Goal: Task Accomplishment & Management: Use online tool/utility

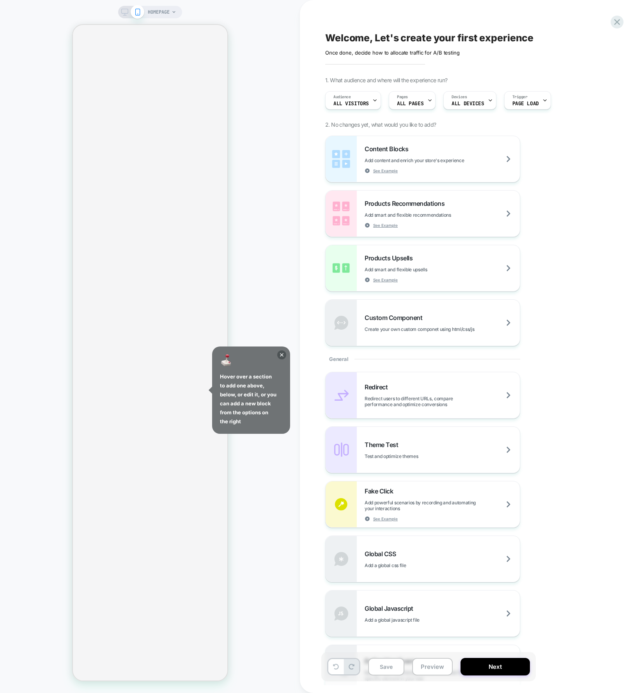
click at [596, 161] on div "Content Blocks Add content and enrich your store's experience See Example Produ…" at bounding box center [467, 241] width 285 height 210
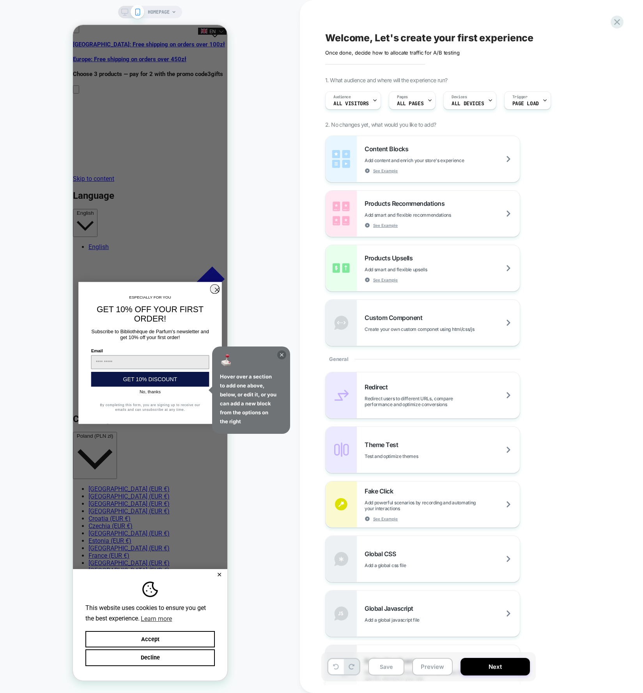
click at [283, 352] on icon at bounding box center [281, 354] width 9 height 9
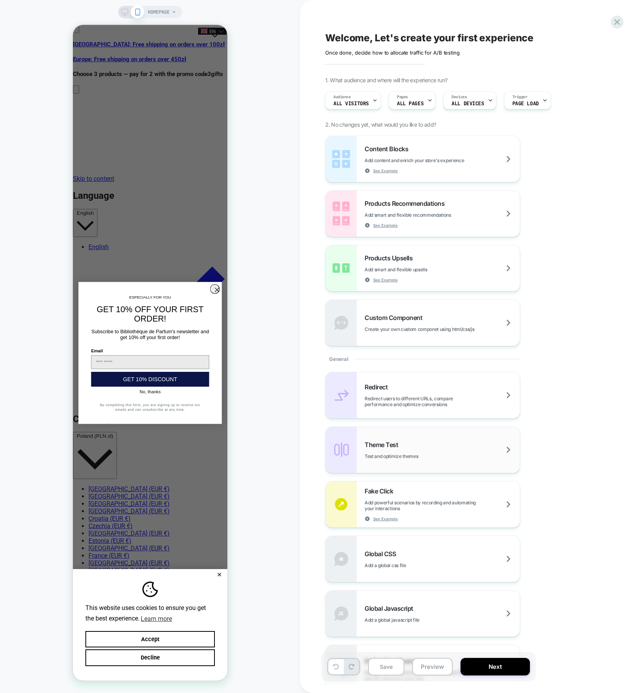
click at [433, 435] on div "Theme Test Test and optimize themes" at bounding box center [422, 450] width 194 height 46
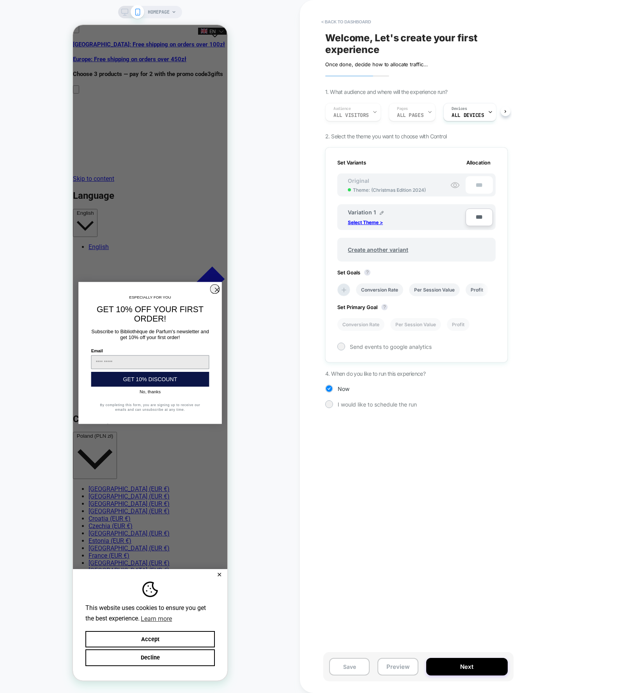
scroll to position [0, 1]
click at [380, 220] on p "Select Theme >" at bounding box center [365, 222] width 35 height 6
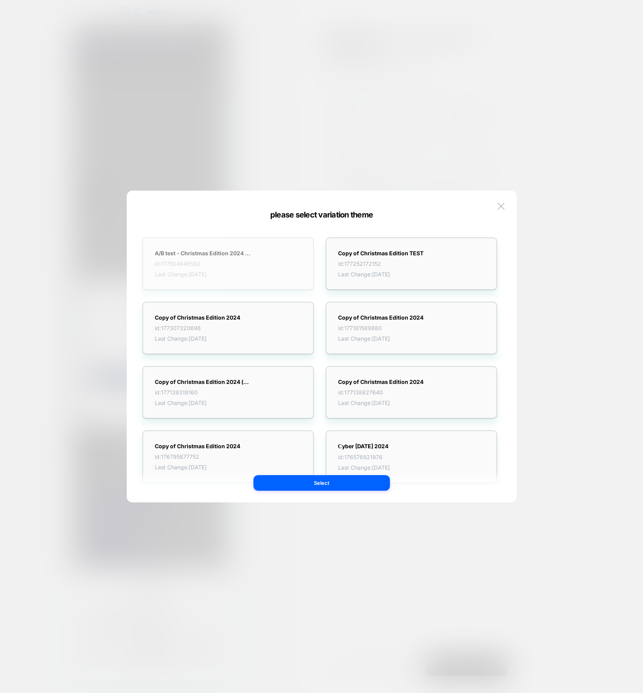
click at [244, 256] on strong "A/B test - Christmas Edition 2024 - Pop-up Cart" at bounding box center [203, 253] width 97 height 7
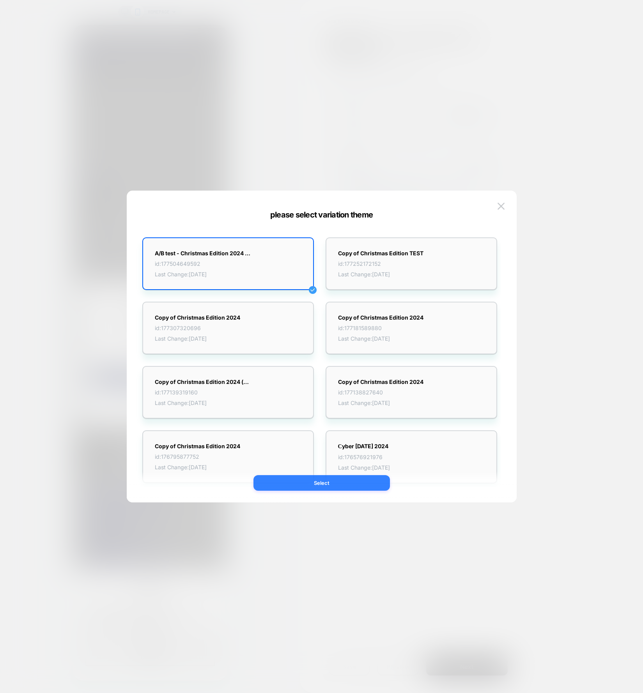
click at [309, 479] on button "Select" at bounding box center [321, 483] width 136 height 16
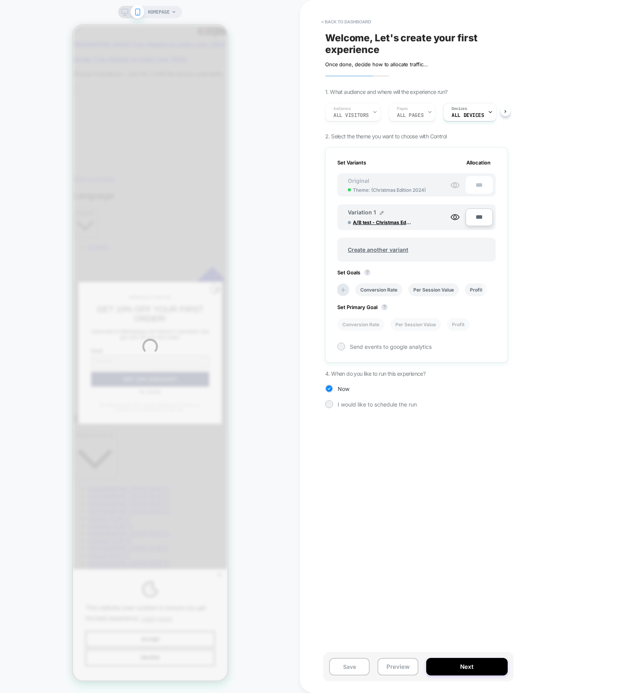
click at [472, 665] on div "Theme: A/B test - Christmas Edition 2024 - Pop-up Cart HOMEPAGE < back to dashb…" at bounding box center [321, 346] width 643 height 693
click at [472, 573] on div "Theme: A/B test - Christmas Edition 2024 - Pop-up Cart HOMEPAGE < back to dashb…" at bounding box center [321, 346] width 643 height 693
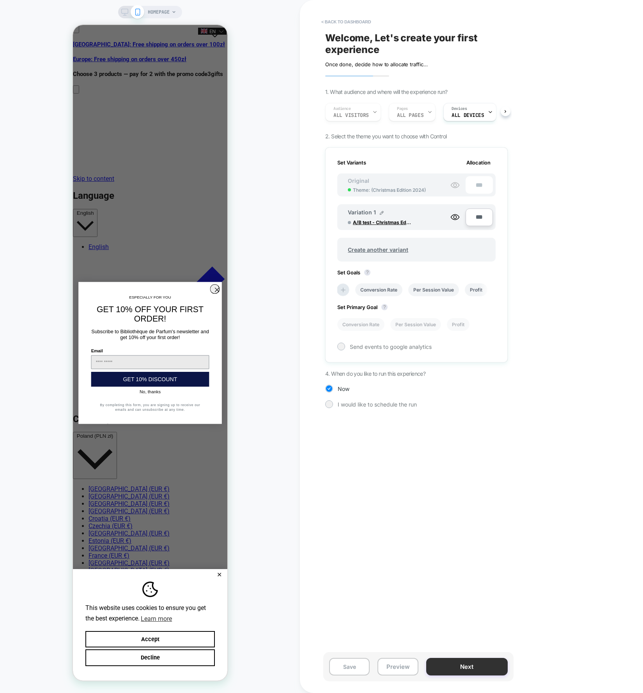
click at [470, 669] on button "Next" at bounding box center [466, 667] width 81 height 18
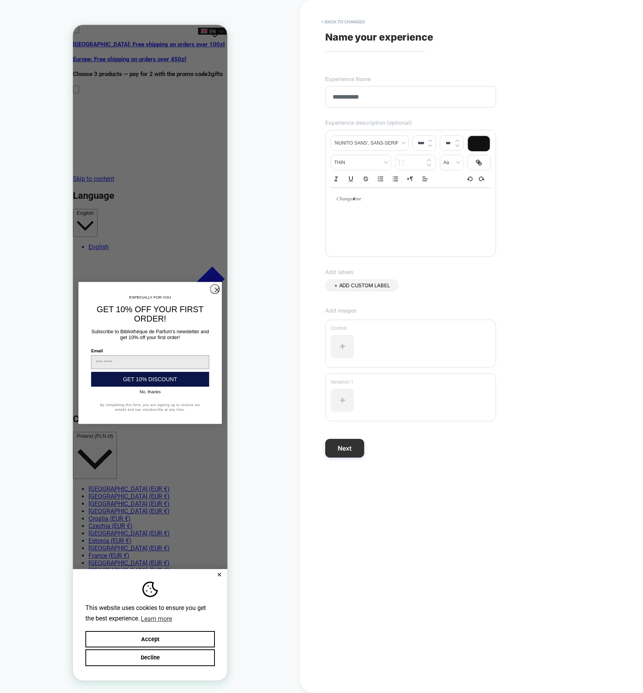
type input "**********"
click at [343, 448] on button "Next" at bounding box center [344, 448] width 39 height 19
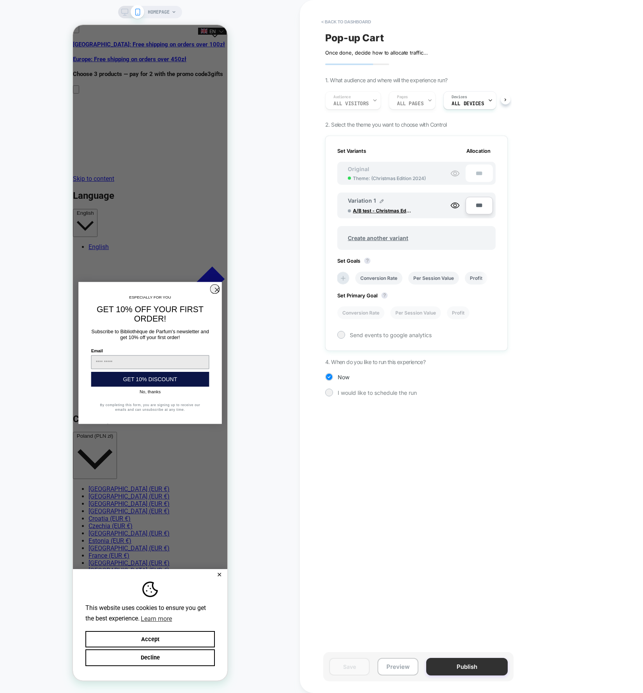
click at [462, 667] on button "Publish" at bounding box center [466, 667] width 81 height 18
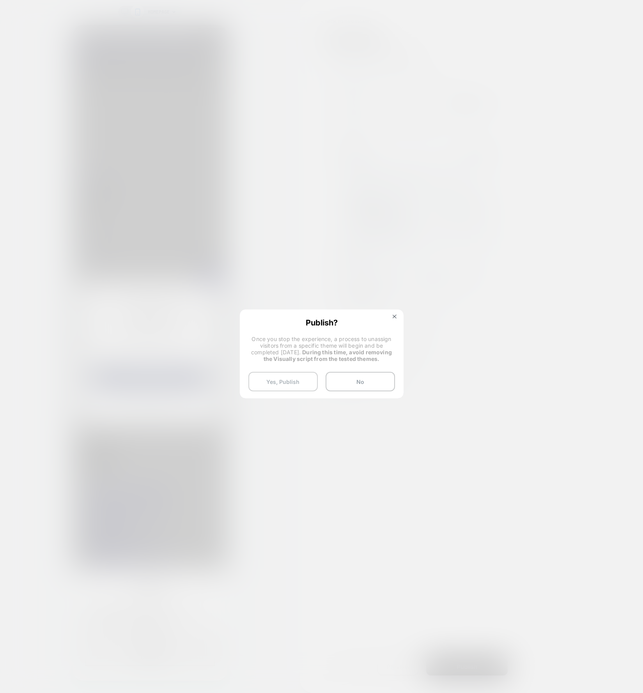
click at [279, 380] on button "Yes, Publish" at bounding box center [282, 381] width 69 height 19
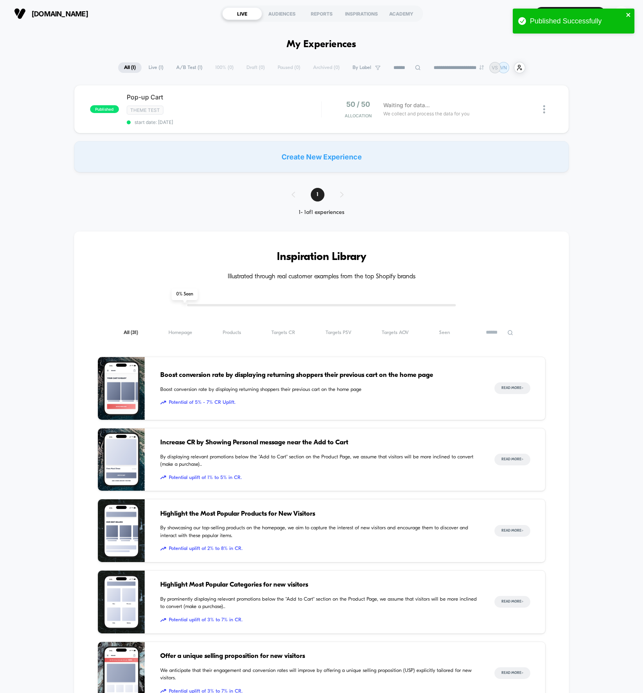
click at [629, 15] on icon "close" at bounding box center [628, 15] width 4 height 4
click at [149, 93] on span "Pop-up Cart Click to edit experience details" at bounding box center [224, 97] width 195 height 8
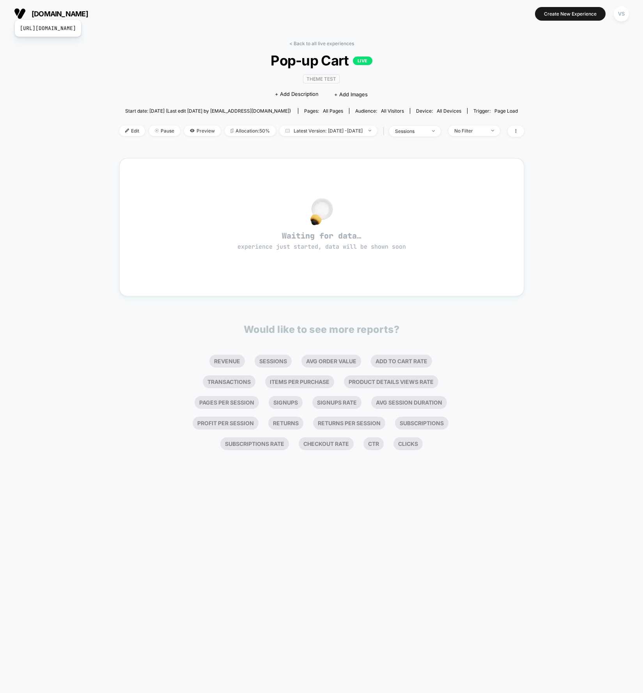
click at [72, 10] on span "[DOMAIN_NAME]" at bounding box center [60, 14] width 57 height 8
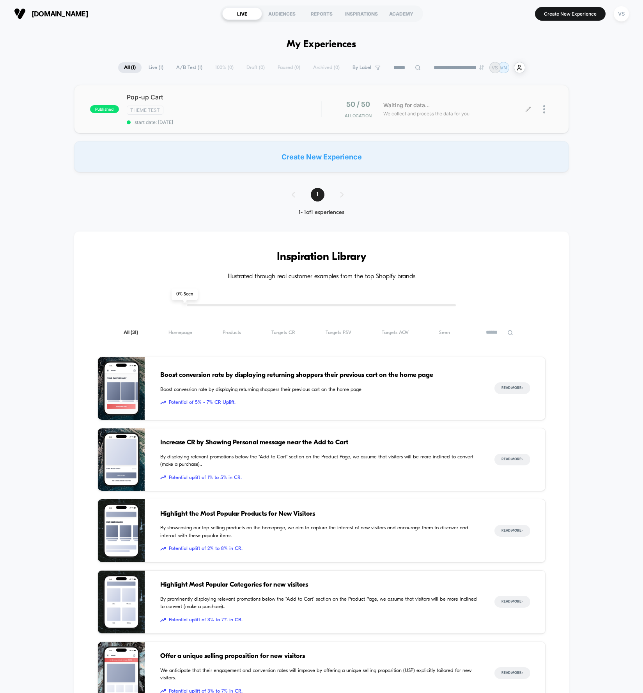
click at [325, 100] on div "50 / 50 Allocation Waiting for data... We collect and process the data for you" at bounding box center [437, 109] width 231 height 18
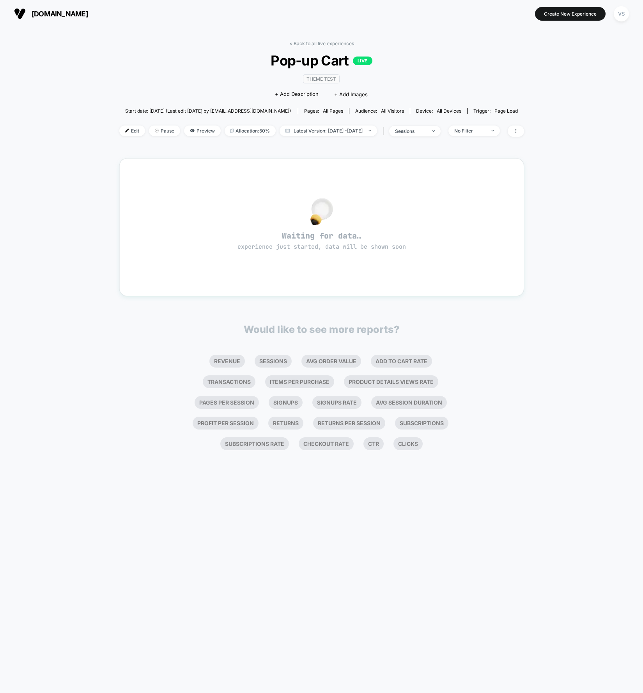
click at [315, 80] on span "Theme Test" at bounding box center [321, 78] width 37 height 9
click at [317, 42] on link "< Back to all live experiences" at bounding box center [321, 44] width 65 height 6
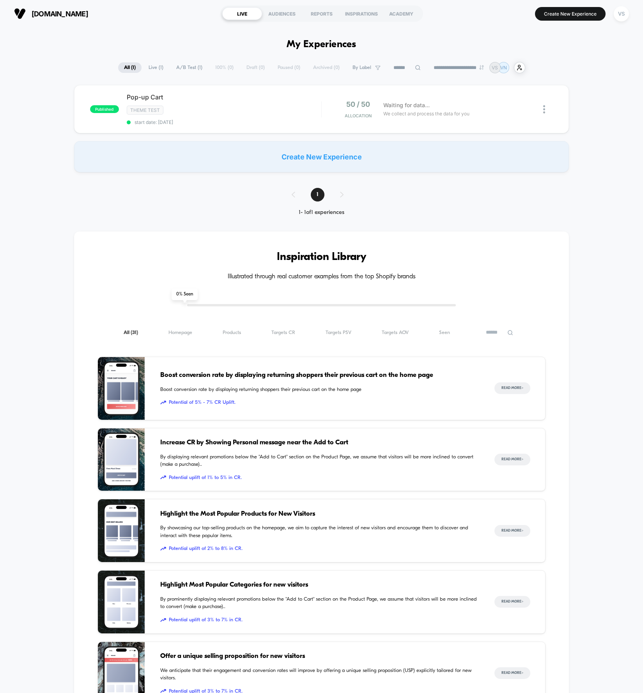
type input "***"
click at [543, 114] on div at bounding box center [548, 109] width 10 height 18
click at [509, 118] on div "Preview Link" at bounding box center [504, 119] width 70 height 18
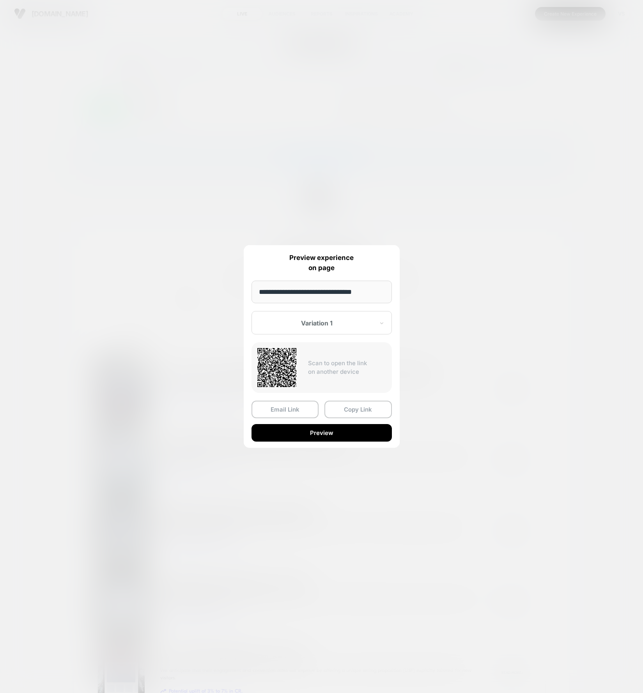
click at [372, 318] on div "Variation 1" at bounding box center [317, 322] width 116 height 9
click at [342, 322] on div at bounding box center [317, 323] width 115 height 8
click at [353, 407] on button "Copy Link" at bounding box center [357, 410] width 67 height 18
